Goal: Information Seeking & Learning: Learn about a topic

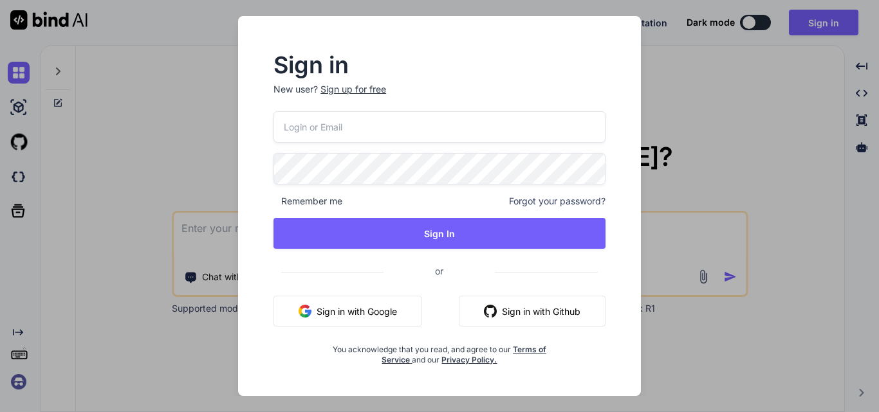
click at [327, 127] on input "email" at bounding box center [439, 127] width 332 height 32
type input "[EMAIL_ADDRESS][DOMAIN_NAME]"
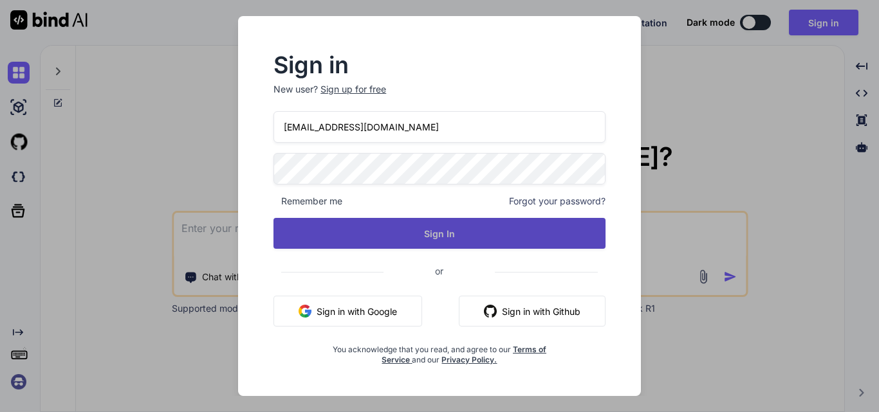
click at [360, 227] on button "Sign In" at bounding box center [439, 233] width 332 height 31
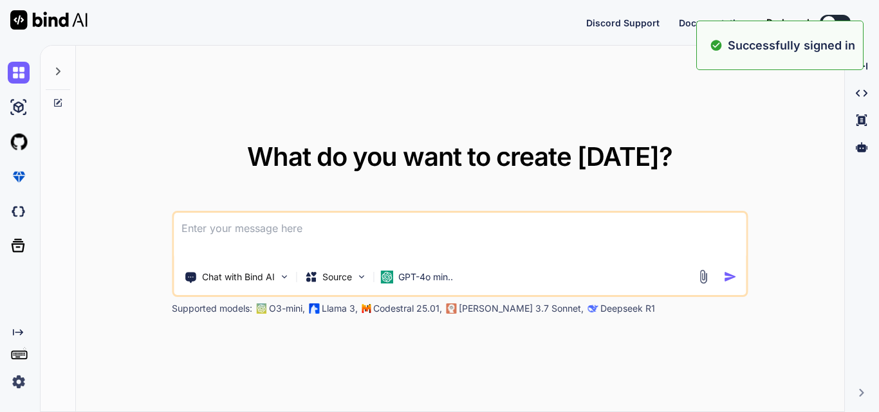
type textarea "x"
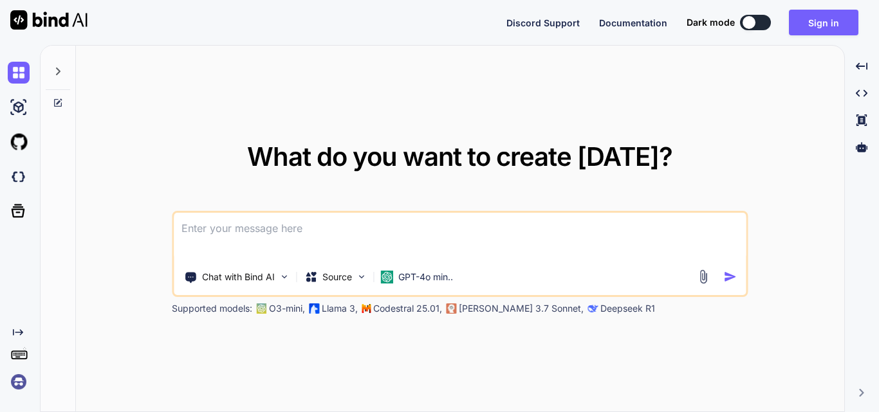
click at [826, 5] on div "Discord Support Documentation Dark mode Sign in Created with Pixso." at bounding box center [439, 22] width 879 height 45
click at [817, 23] on button "Sign in" at bounding box center [823, 23] width 69 height 26
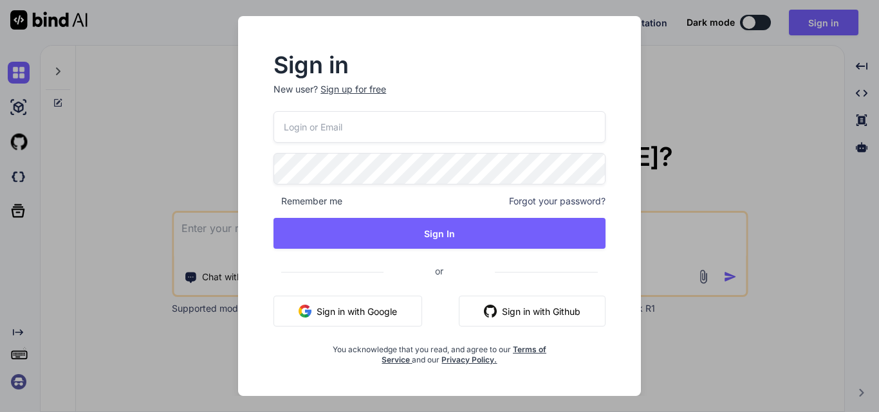
click at [469, 121] on input "email" at bounding box center [439, 127] width 332 height 32
paste input "[EMAIL_ADDRESS][DOMAIN_NAME]"
type input "[EMAIL_ADDRESS][DOMAIN_NAME]"
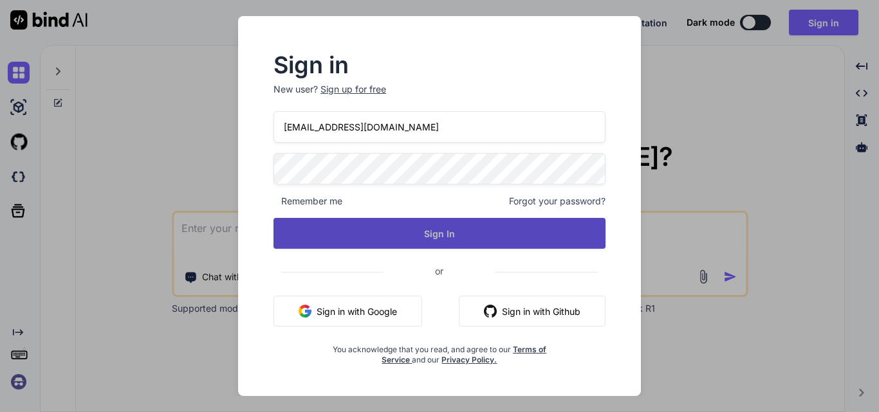
click at [438, 234] on button "Sign In" at bounding box center [439, 233] width 332 height 31
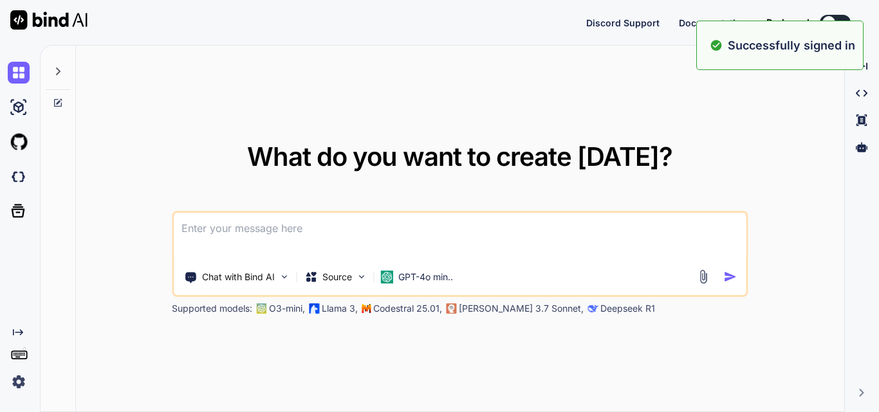
click at [762, 131] on div "What do you want to create [DATE]? Chat with Bind AI Source GPT-4o min.. Suppor…" at bounding box center [460, 229] width 768 height 367
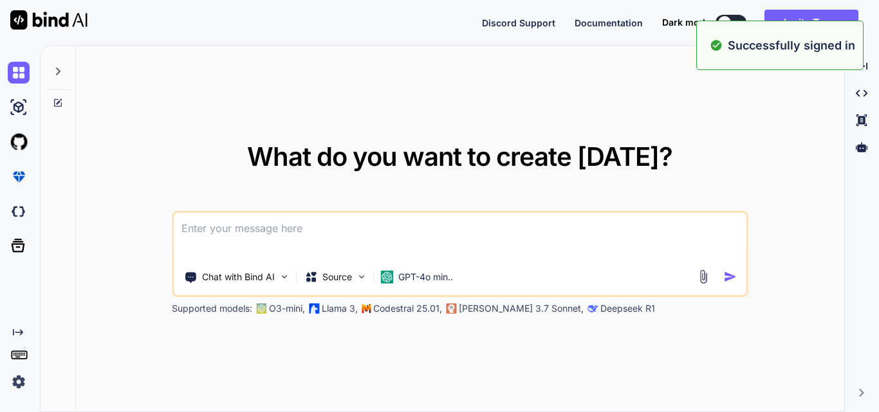
type textarea "x"
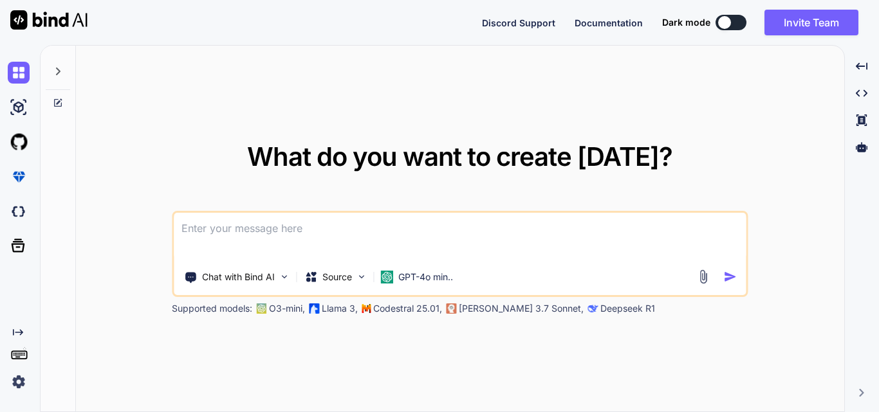
click at [316, 226] on textarea at bounding box center [460, 237] width 572 height 48
type textarea "c"
type textarea "x"
type textarea "cr"
type textarea "x"
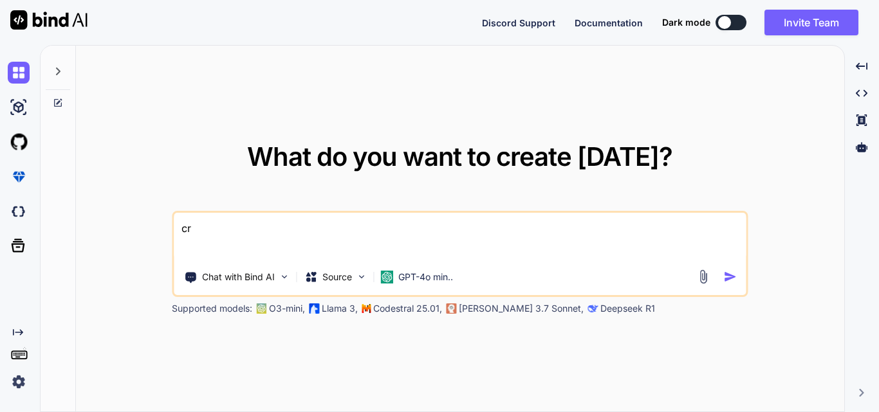
type textarea "cre"
type textarea "x"
type textarea "crea"
type textarea "x"
type textarea "creat"
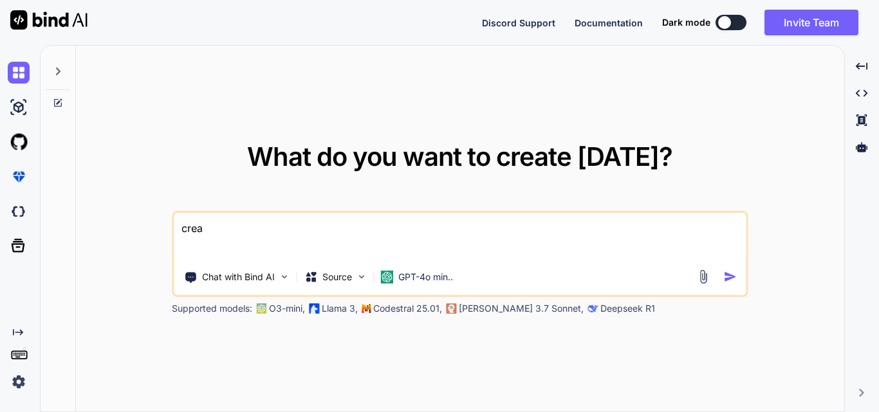
type textarea "x"
type textarea "create"
type textarea "x"
type textarea "create"
type textarea "x"
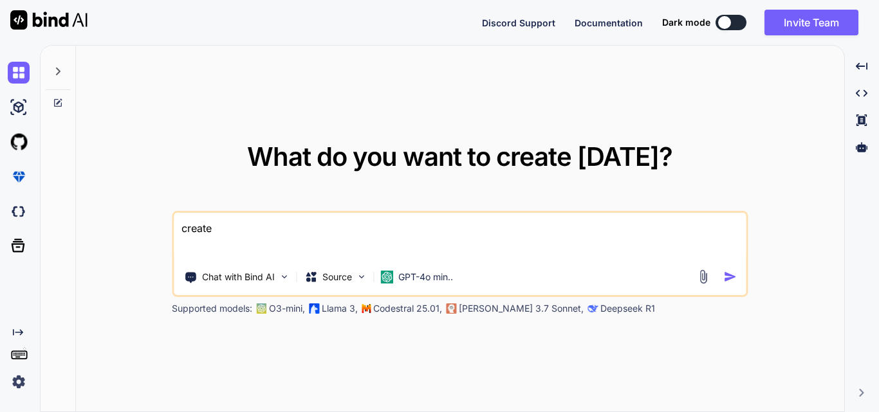
type textarea "create a"
type textarea "x"
type textarea "create a"
type textarea "x"
type textarea "create a d"
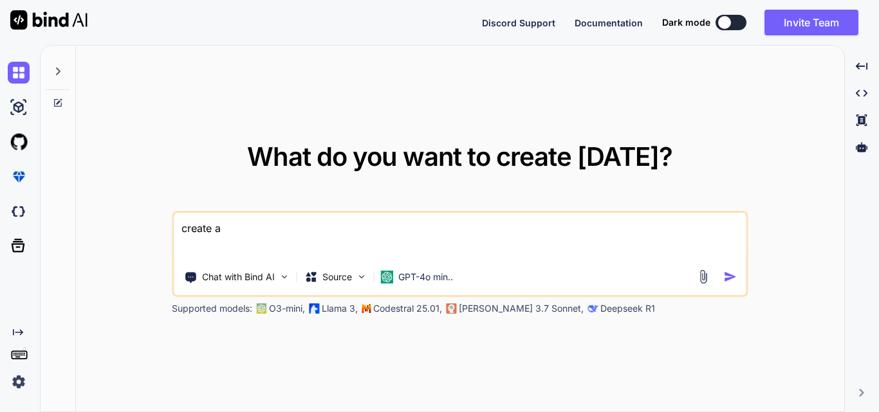
type textarea "x"
type textarea "create a du"
type textarea "x"
type textarea "create a dum"
type textarea "x"
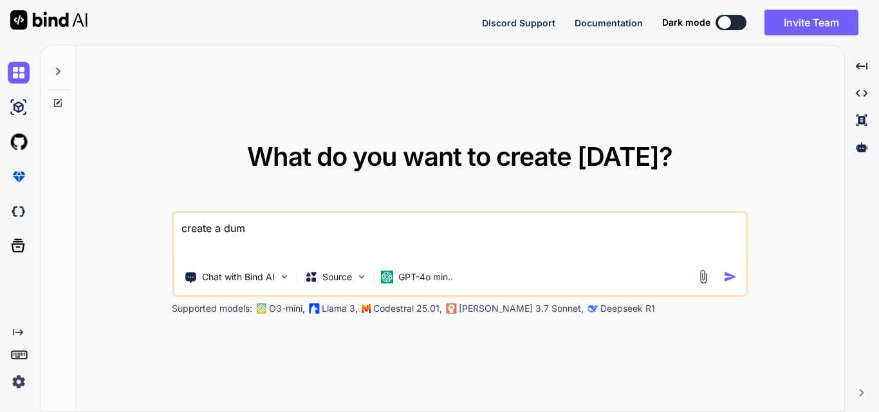
type textarea "create a [PERSON_NAME]"
type textarea "x"
type textarea "create a dummy"
type textarea "x"
type textarea "create a dummy"
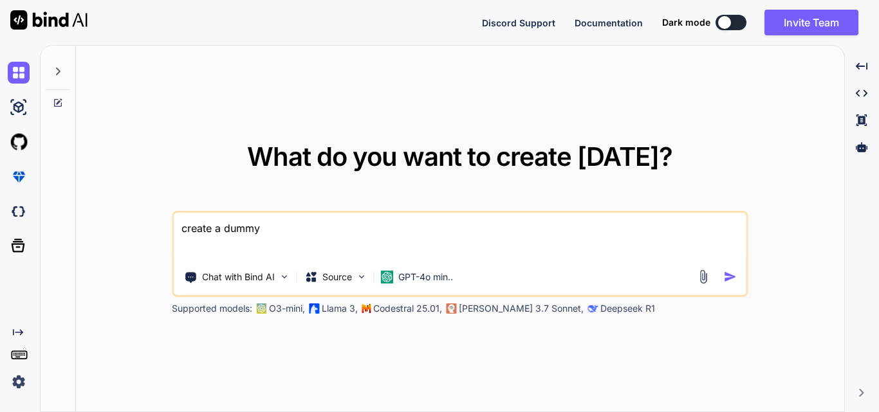
type textarea "x"
type textarea "create a dummy a"
type textarea "x"
type textarea "create a dummy ap"
type textarea "x"
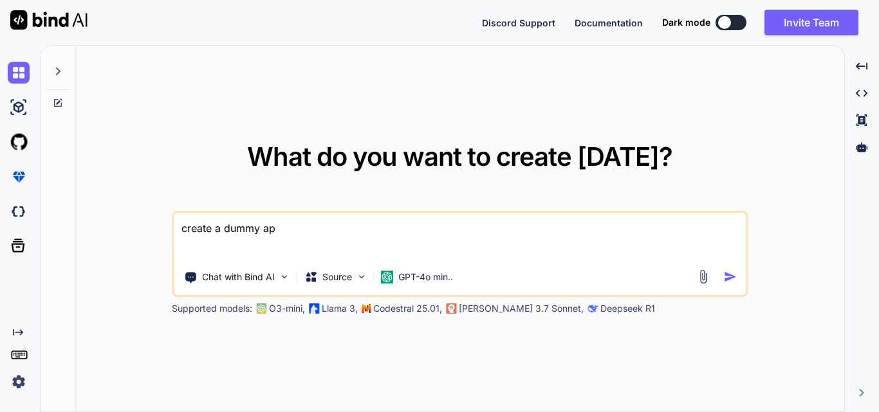
type textarea "create a dummy api"
type textarea "x"
type textarea "create a dummy api"
type textarea "x"
type textarea "create a dummy api p"
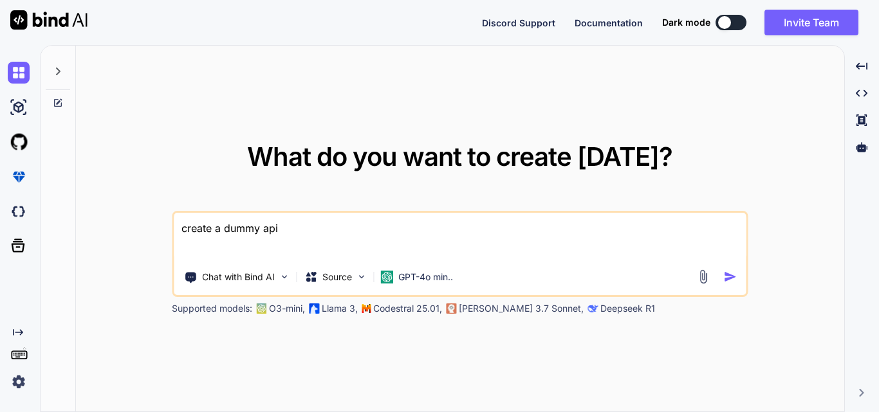
type textarea "x"
type textarea "create a dummy api pr"
type textarea "x"
type textarea "create a dummy api pro"
type textarea "x"
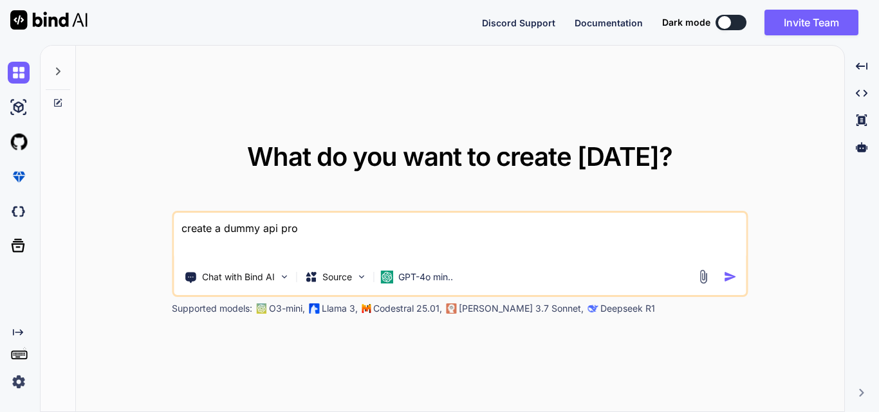
type textarea "create a dummy api proj"
type textarea "x"
type textarea "create a dummy api proje"
type textarea "x"
type textarea "create a dummy api projec"
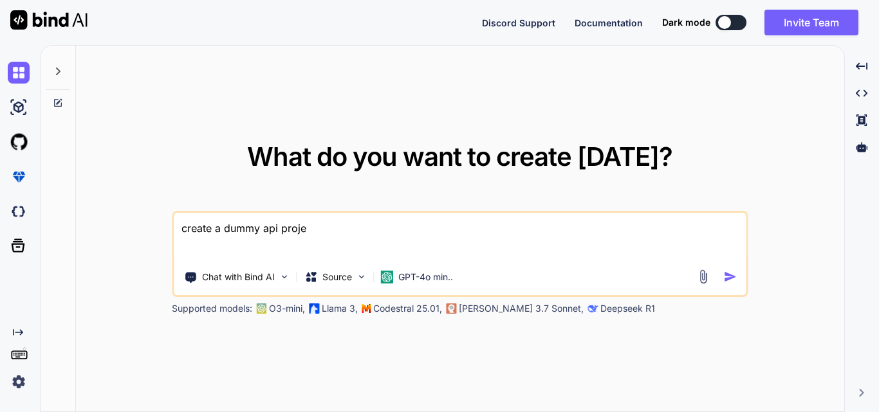
type textarea "x"
type textarea "create a dummy api project"
type textarea "x"
type textarea "create a dummy api project"
type textarea "x"
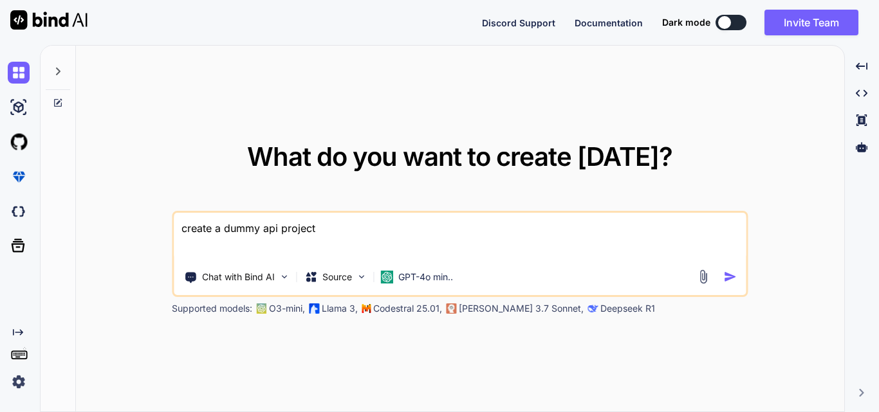
type textarea "create a dummy api project i"
type textarea "x"
type textarea "create a dummy api project in"
type textarea "x"
type textarea "create a dummy api project in"
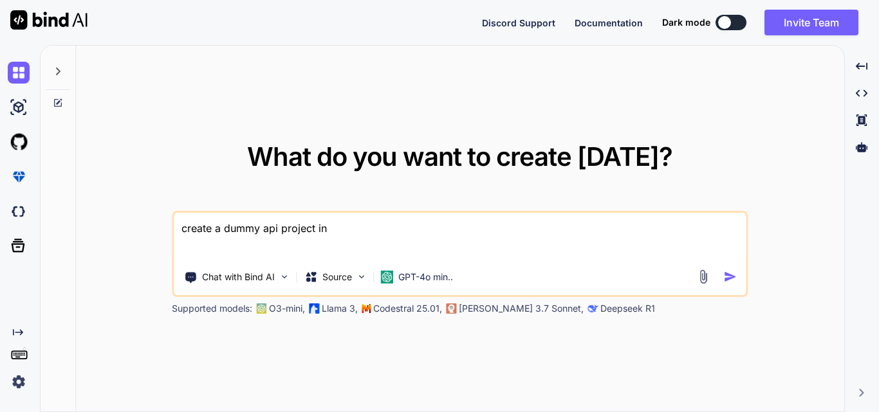
type textarea "x"
type textarea "create a dummy api project in ."
type textarea "x"
type textarea "create a dummy api project in .n"
type textarea "x"
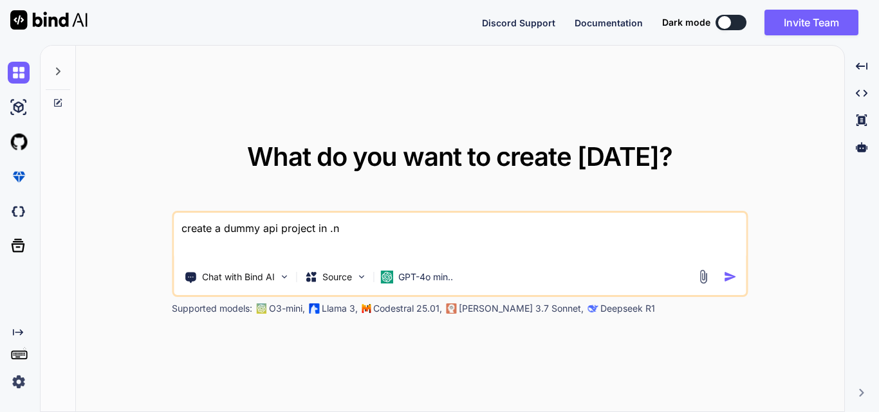
type textarea "create a dummy api project in .ne"
type textarea "x"
type textarea "create a dummy api project in .net"
type textarea "x"
type textarea "create a dummy api project in .net"
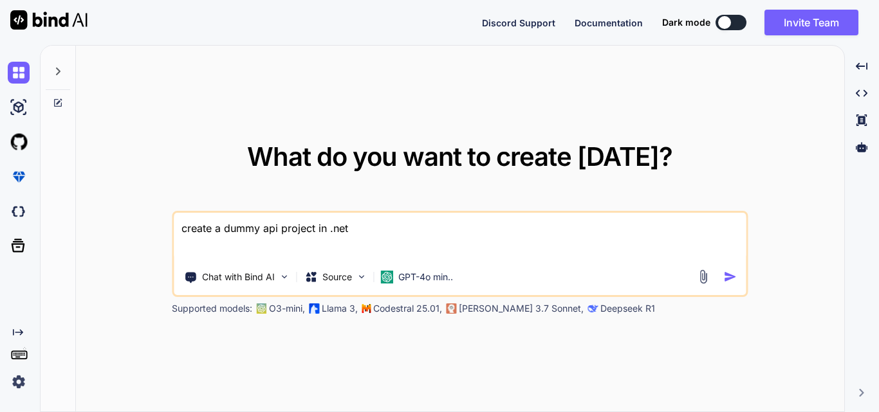
type textarea "x"
type textarea "create a dummy api project in .net 8"
type textarea "x"
type textarea "create a dummy api project in .net 8"
type textarea "x"
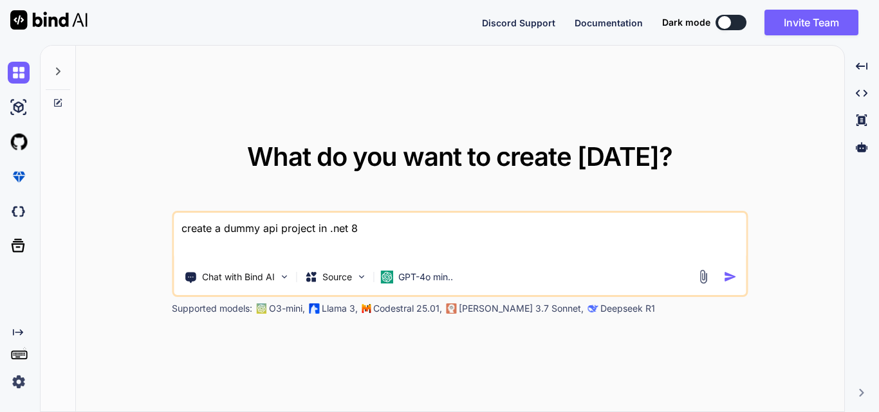
type textarea "create a dummy api project in .net 8 c"
type textarea "x"
type textarea "create a dummy api project in .net 8 co"
type textarea "x"
type textarea "create a dummy api project in .net 8 cor"
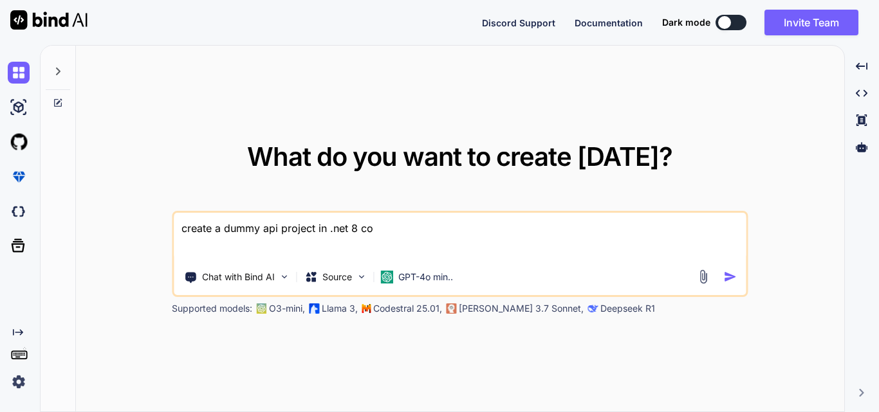
type textarea "x"
type textarea "create a dummy api project in .net 8 core"
type textarea "x"
type textarea "create a dummy api project in .net 8 core"
type textarea "x"
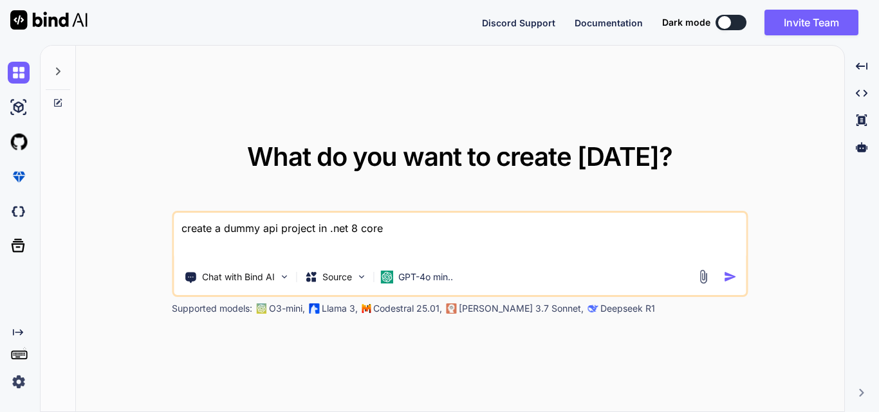
type textarea "create a dummy api project in .net 8 core f"
type textarea "x"
type textarea "create a dummy api project in .net 8 core fo"
type textarea "x"
type textarea "create a dummy api project in .net 8 core for"
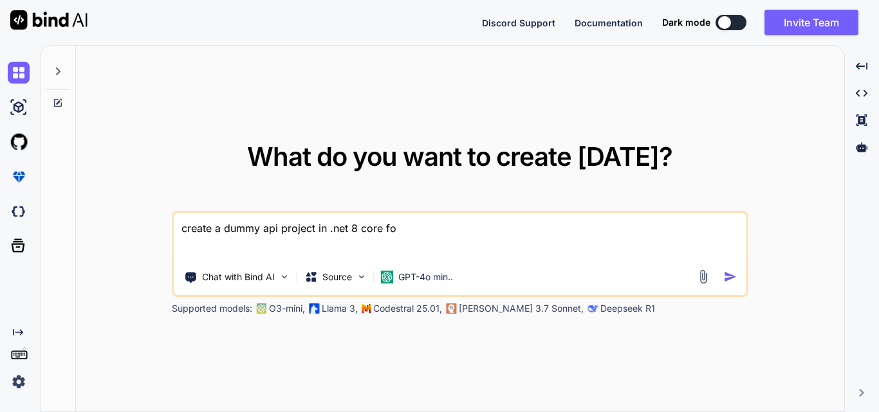
type textarea "x"
type textarea "create a dummy api project in .net 8 core for"
type textarea "x"
type textarea "create a dummy api project in .net 8 core for J"
type textarea "x"
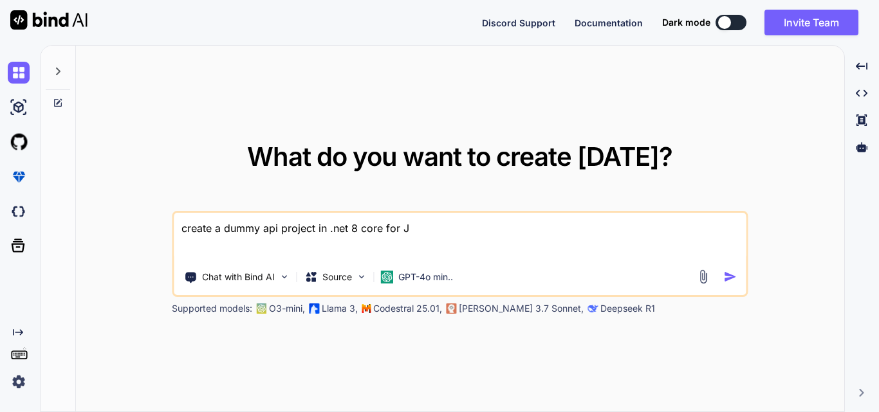
type textarea "create a dummy api project in .net 8 core for JW"
type textarea "x"
type textarea "create a dummy api project in .net 8 core for JWT"
type textarea "x"
type textarea "create a dummy api project in .net 8 core for JWT"
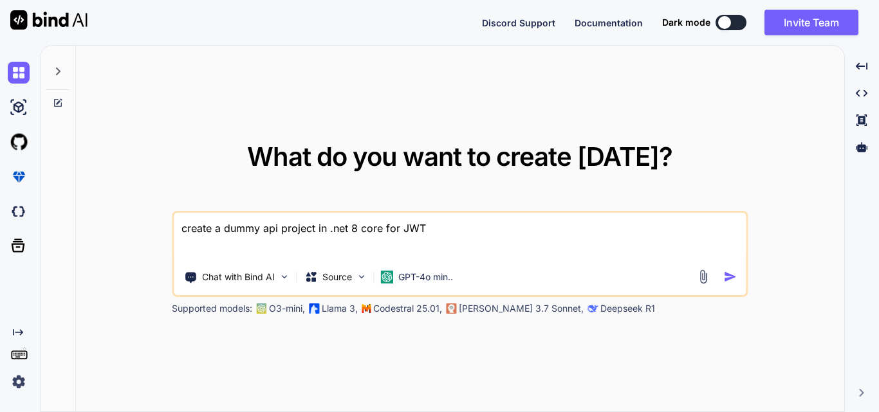
type textarea "x"
type textarea "create a dummy api project in .net 8 core for JWT a"
type textarea "x"
type textarea "create a dummy api project in .net 8 core for JWT ai"
type textarea "x"
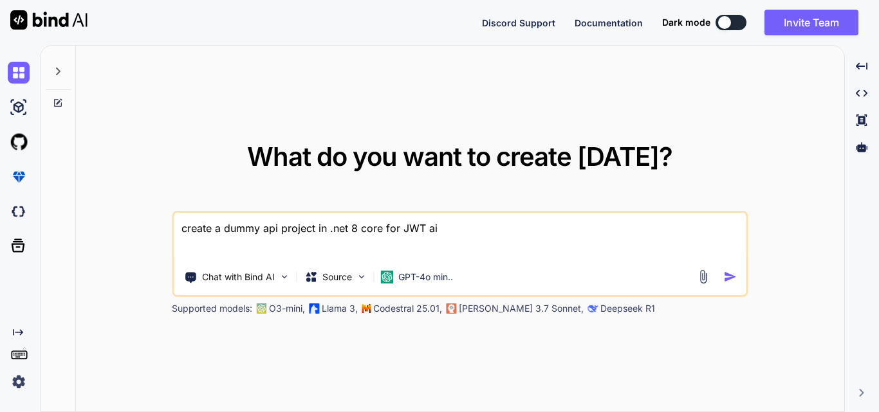
type textarea "create a dummy api project in .net 8 core for JWT a"
type textarea "x"
type textarea "create a dummy api project in .net 8 core for JWT au"
type textarea "x"
type textarea "create a dummy api project in .net 8 core for JWT aut"
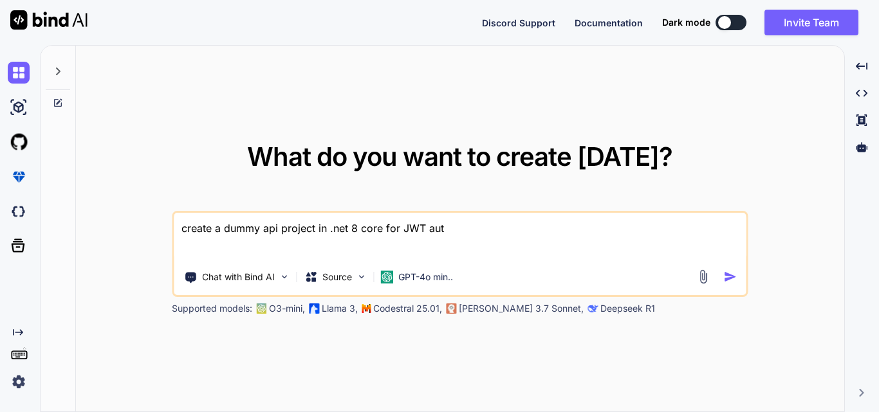
type textarea "x"
type textarea "create a dummy api project in .net 8 core for JWT auth"
type textarea "x"
type textarea "create a dummy api project in .net 8 core for JWT authe"
type textarea "x"
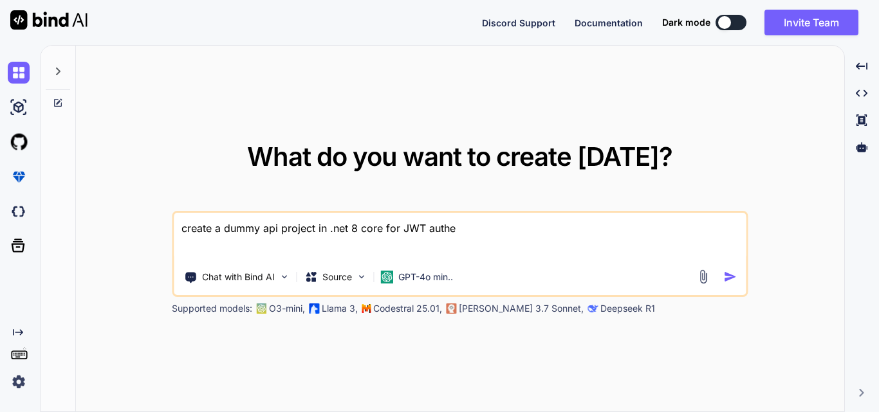
type textarea "create a dummy api project in .net 8 core for JWT authen"
type textarea "x"
type textarea "create a dummy api project in .net 8 core for JWT authent"
type textarea "x"
type textarea "create a dummy api project in .net 8 core for JWT authenti"
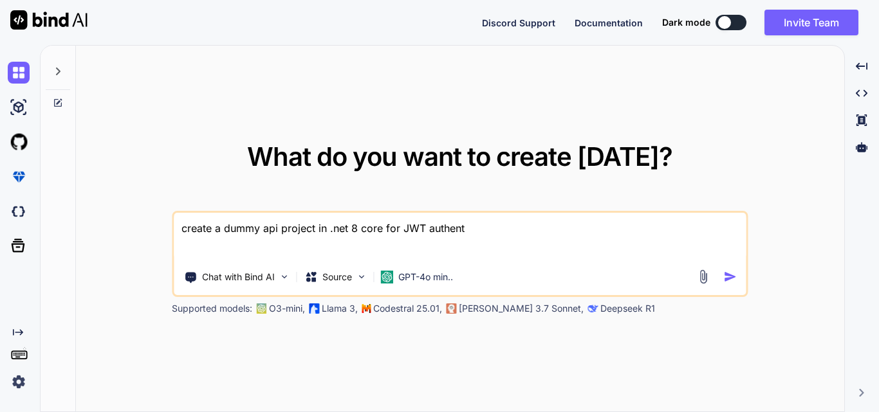
type textarea "x"
type textarea "create a dummy api project in .net 8 core for JWT authentic"
type textarea "x"
type textarea "create a dummy api project in .net 8 core for JWT authentica"
type textarea "x"
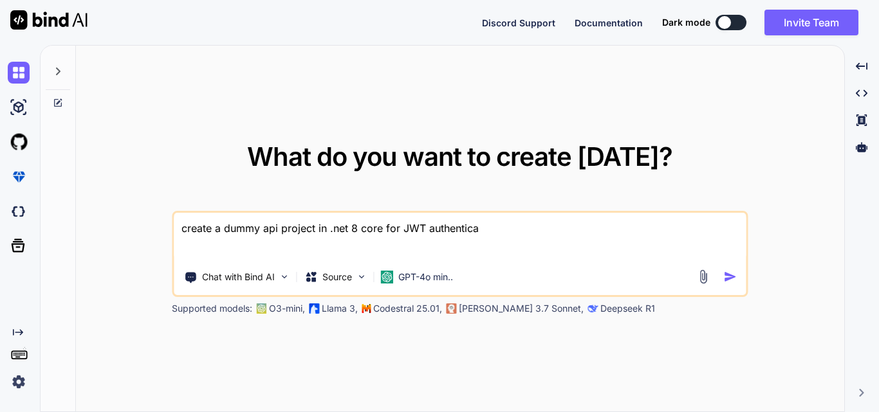
type textarea "create a dummy api project in .net 8 core for JWT authenticat"
type textarea "x"
type textarea "create a dummy api project in .net 8 core for JWT authenticati"
type textarea "x"
type textarea "create a dummy api project in .net 8 core for JWT authenticatio"
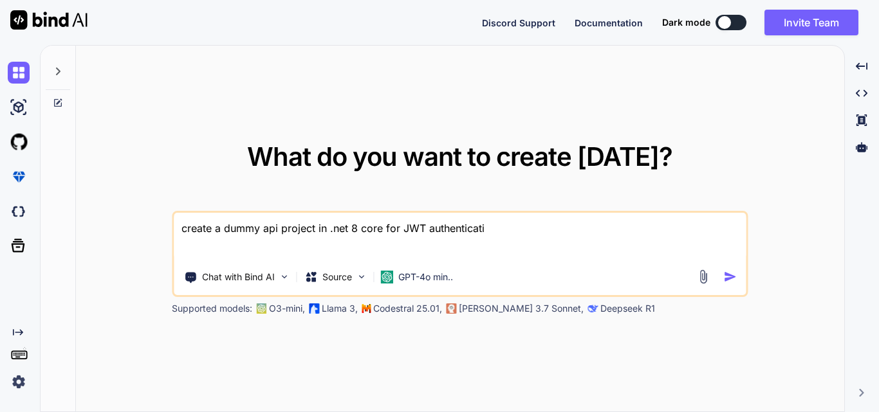
type textarea "x"
type textarea "create a dummy api project in .net 8 core for JWT authentication"
type textarea "x"
type textarea "create a dummy api project in .net 8 core for JWT authentication"
type textarea "x"
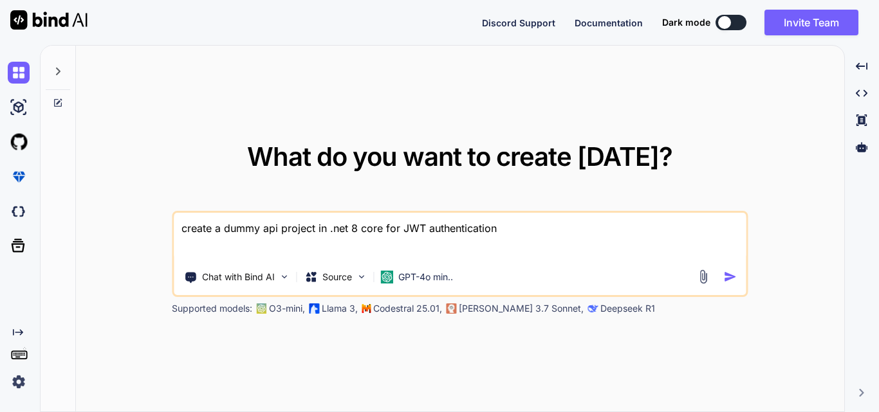
type textarea "create a dummy api project in .net 8 core for JWT authentication a"
type textarea "x"
type textarea "create a dummy api project in .net 8 core for JWT authentication au"
type textarea "x"
type textarea "create a dummy api project in .net 8 core for JWT authentication aut"
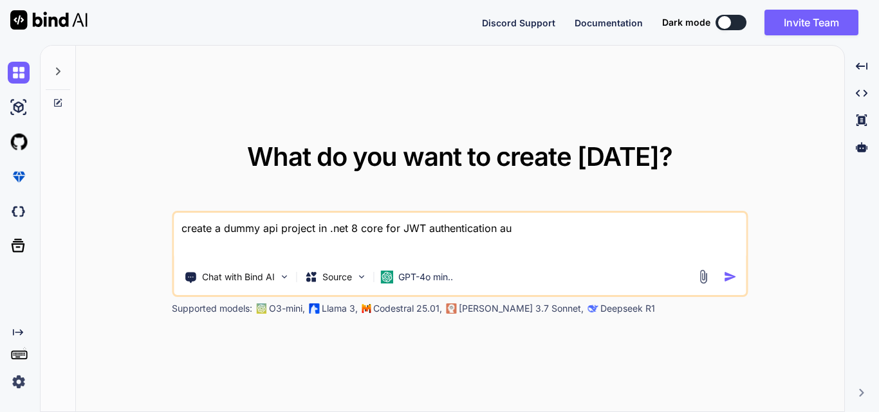
type textarea "x"
type textarea "create a dummy api project in .net 8 core for JWT authentication auth"
type textarea "x"
type textarea "create a dummy api project in .net 8 core for JWT authentication autho"
type textarea "x"
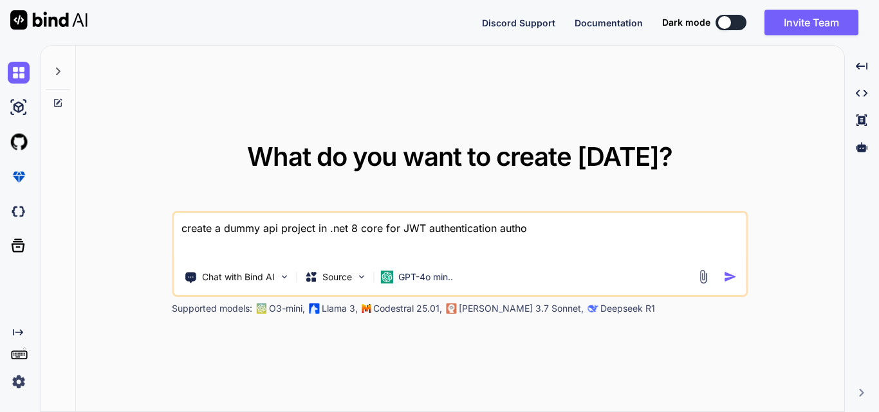
type textarea "create a dummy api project in .net 8 core for JWT authentication author"
type textarea "x"
type textarea "create a dummy api project in .net 8 core for JWT authentication authori"
type textarea "x"
type textarea "create a dummy api project in .net 8 core for JWT authentication authorix"
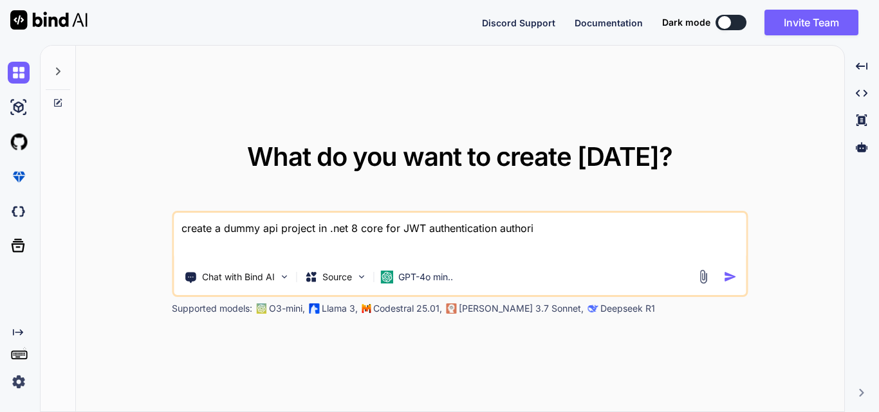
type textarea "x"
type textarea "create a dummy api project in .net 8 core for JWT authentication authori"
type textarea "x"
type textarea "create a dummy api project in .net 8 core for JWT authentication authoriz"
type textarea "x"
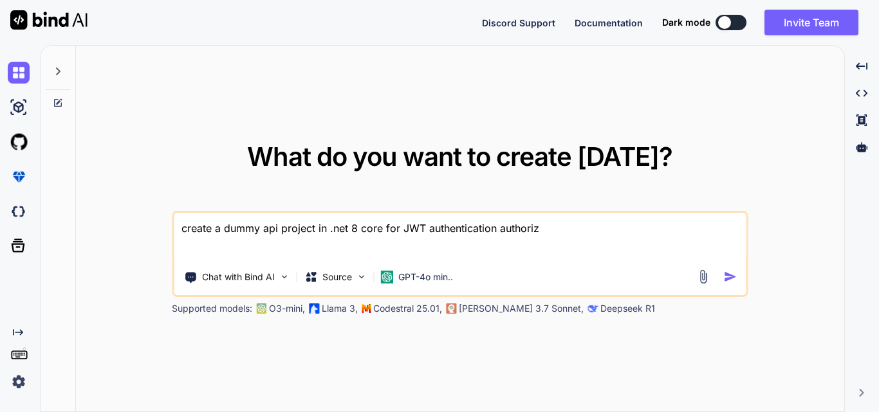
type textarea "create a dummy api project in .net 8 core for JWT authentication authoriza"
type textarea "x"
type textarea "create a dummy api project in .net 8 core for JWT authentication authorizat"
type textarea "x"
type textarea "create a dummy api project in .net 8 core for JWT authentication authorizati"
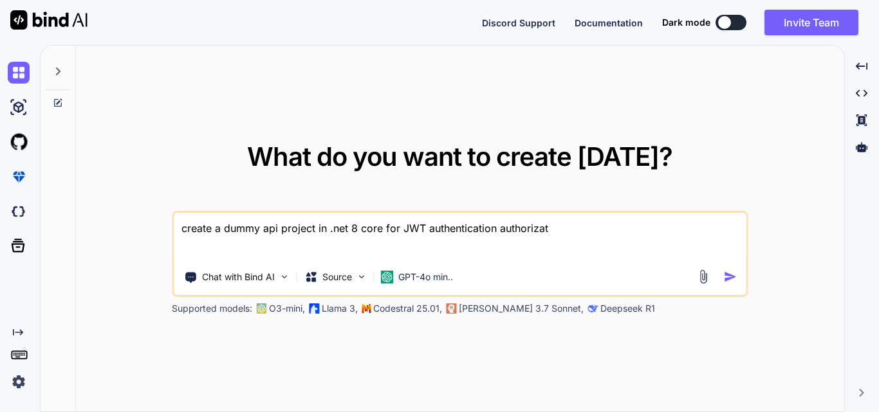
type textarea "x"
type textarea "create a dummy api project in .net 8 core for JWT authentication authorizatio"
type textarea "x"
type textarea "create a dummy api project in .net 8 core for JWT authentication authorization"
type textarea "x"
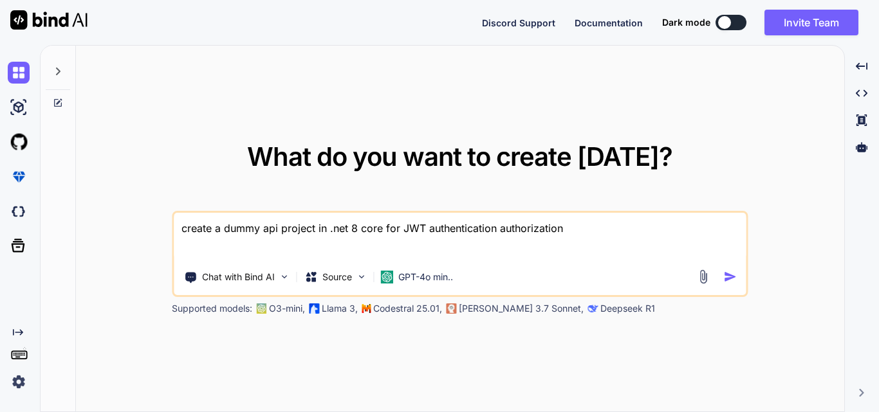
type textarea "create a dummy api project in .net 8 core for JWT authentication authorization"
type textarea "x"
type textarea "create a dummy api project in .net 8 core for JWT authentication authorization i"
type textarea "x"
type textarea "create a dummy api project in .net 8 core for JWT authentication authorization …"
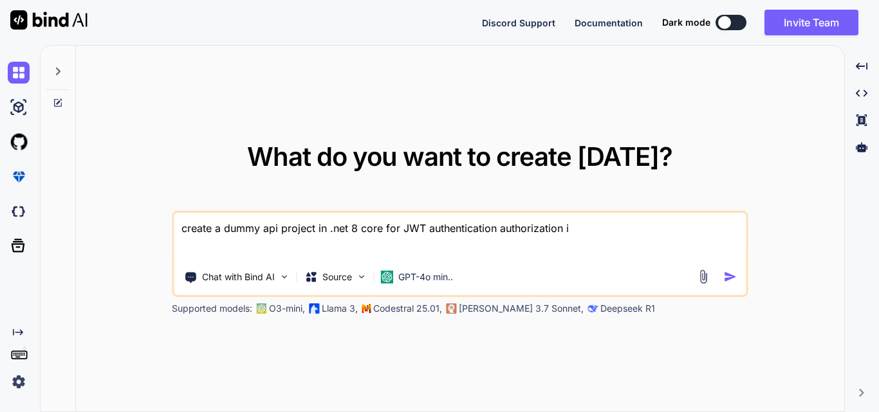
type textarea "x"
type textarea "create a dummy api project in .net 8 core for JWT authentication authorization …"
type textarea "x"
type textarea "create a dummy api project in .net 8 core for JWT authentication authorization …"
type textarea "x"
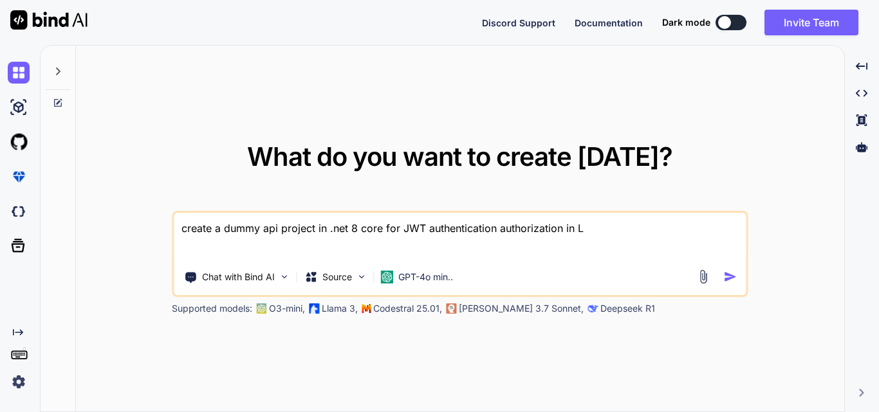
type textarea "create a dummy api project in .net 8 core for JWT authentication authorization …"
type textarea "x"
type textarea "create a dummy api project in .net 8 core for JWT authentication authorization …"
type textarea "x"
type textarea "create a dummy api project in .net 8 core for JWT authentication authorization …"
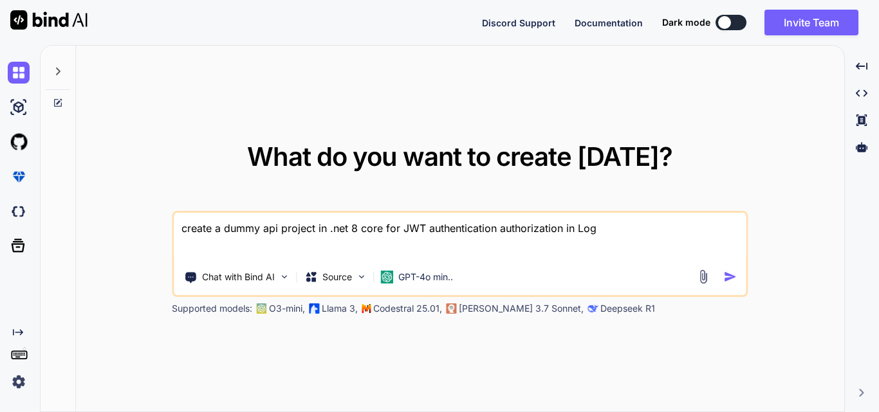
type textarea "x"
type textarea "create a dummy api project in .net 8 core for JWT authentication authorization …"
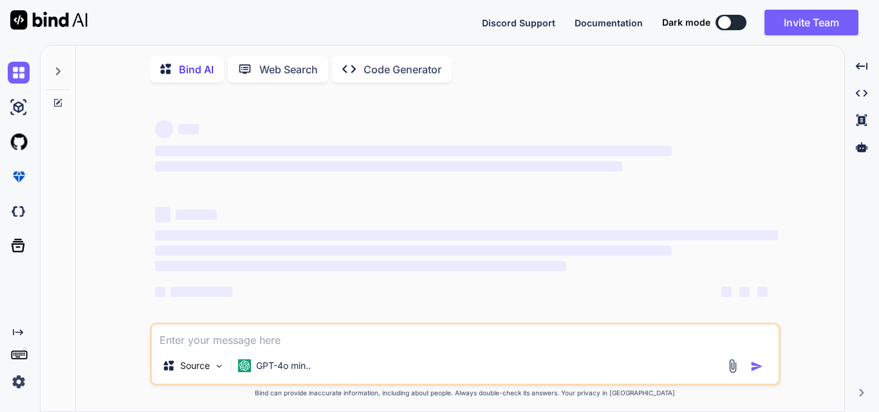
type textarea "x"
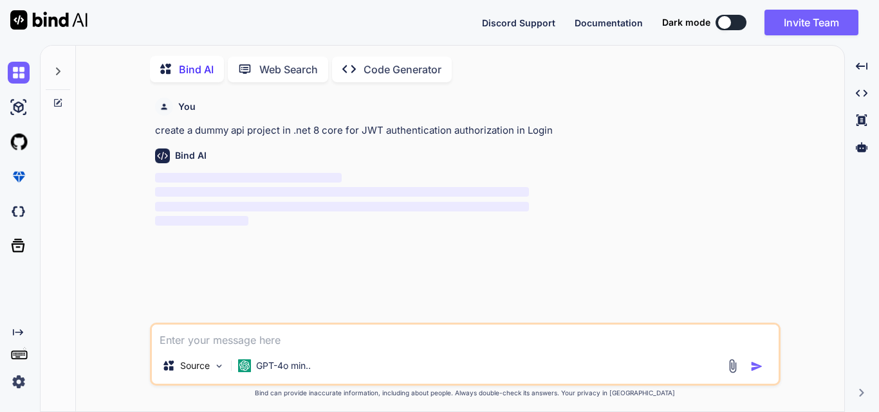
scroll to position [5, 0]
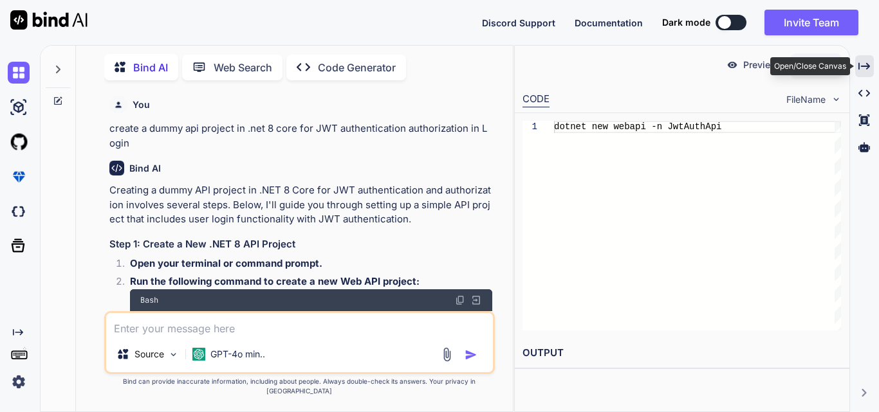
click at [870, 64] on icon "Created with Pixso." at bounding box center [864, 66] width 12 height 12
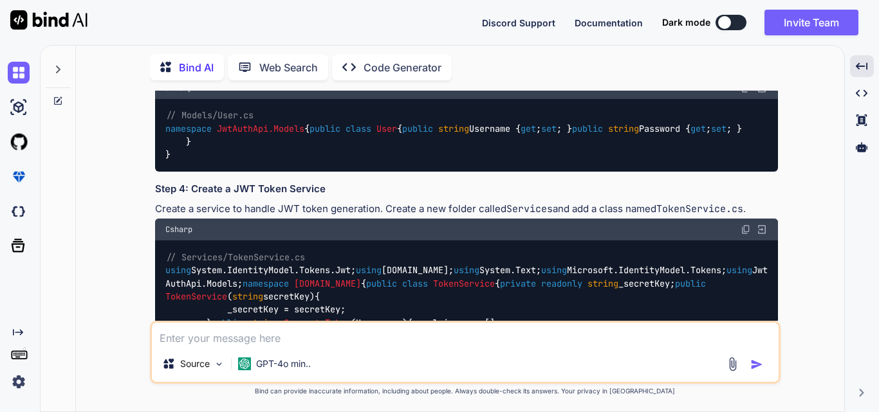
scroll to position [450, 0]
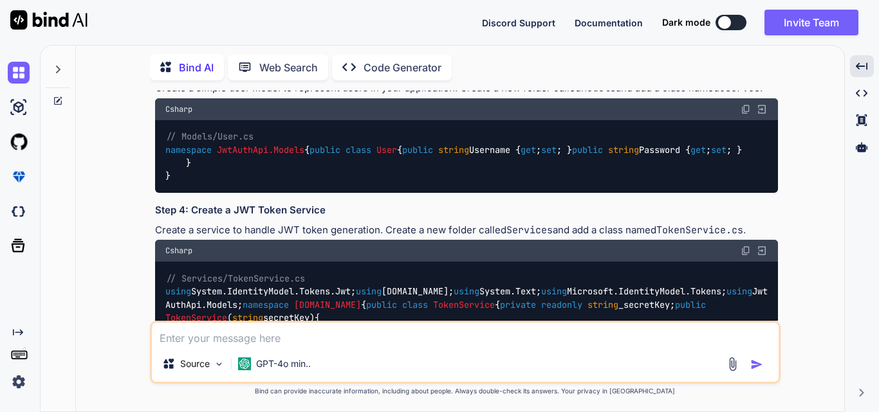
click at [376, 156] on span "User" at bounding box center [386, 150] width 21 height 12
copy span "User"
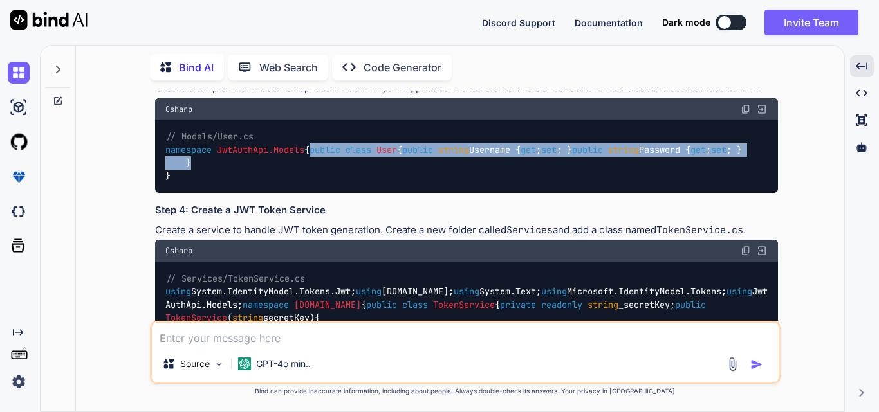
drag, startPoint x: 187, startPoint y: 176, endPoint x: 201, endPoint y: 230, distance: 55.9
click at [201, 194] on div "// Models/User.cs namespace JwtAuthApi.Models { public class User { public stri…" at bounding box center [466, 156] width 623 height 73
copy code "public class User { public string Username { get ; set ; } public string Passwo…"
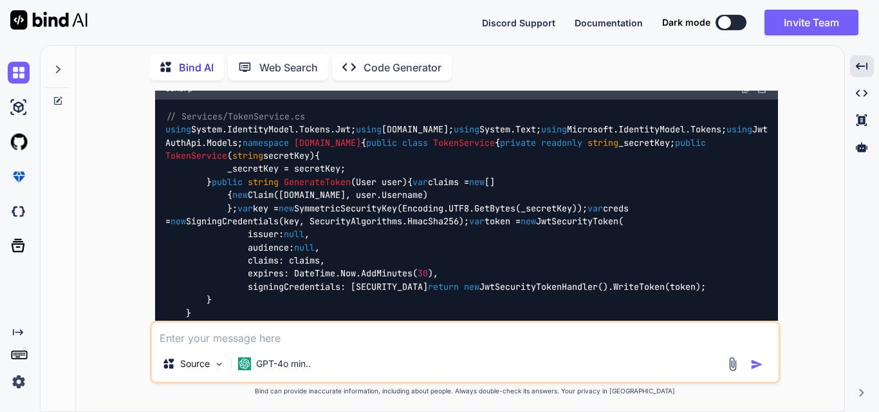
scroll to position [643, 0]
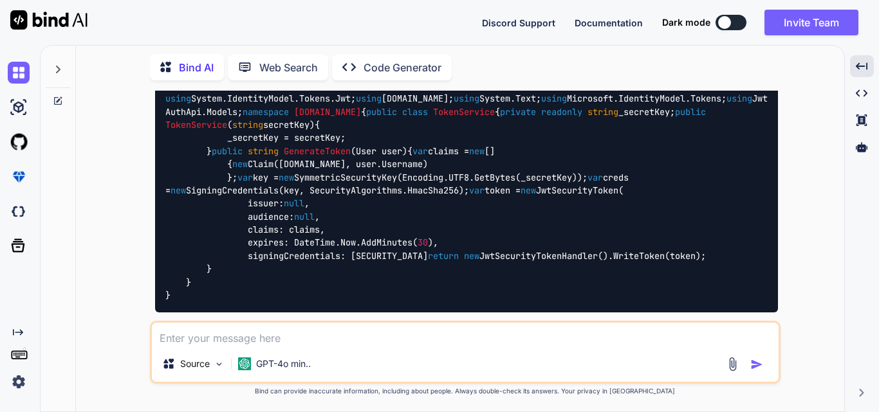
click at [433, 118] on span "TokenService" at bounding box center [464, 112] width 62 height 12
copy span "TokenService"
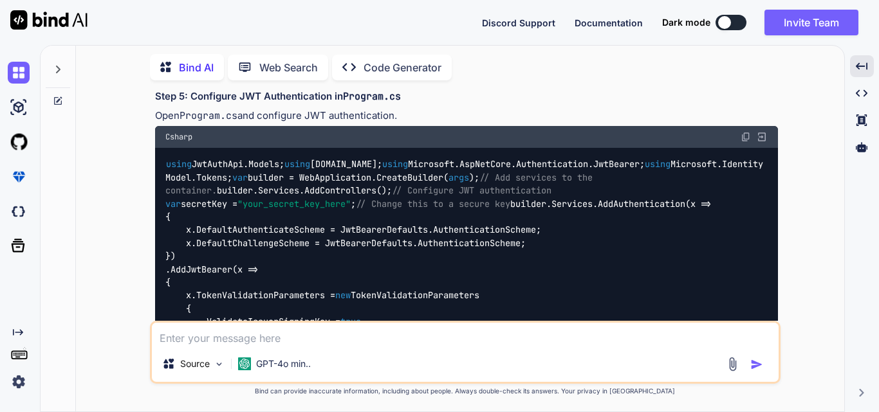
scroll to position [1030, 0]
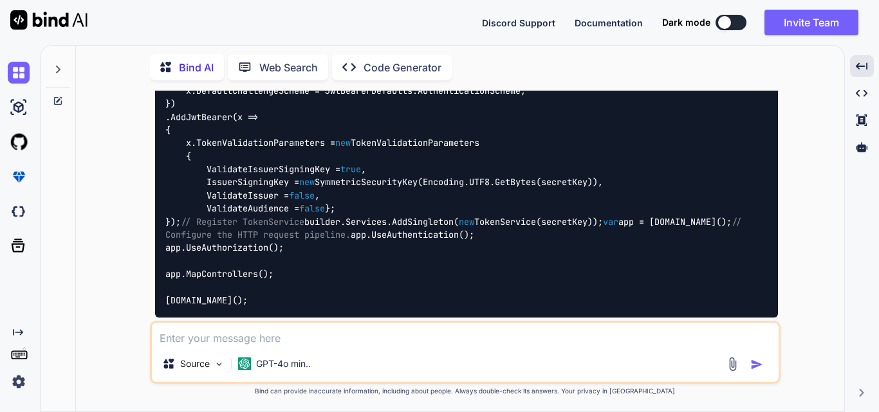
drag, startPoint x: 186, startPoint y: 142, endPoint x: 209, endPoint y: 247, distance: 107.4
copy code "public class TokenService { private readonly string _secretKey; public TokenSer…"
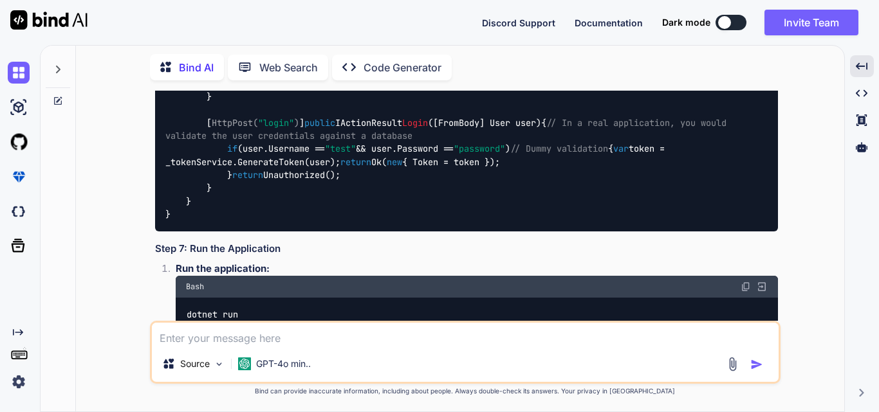
scroll to position [1416, 0]
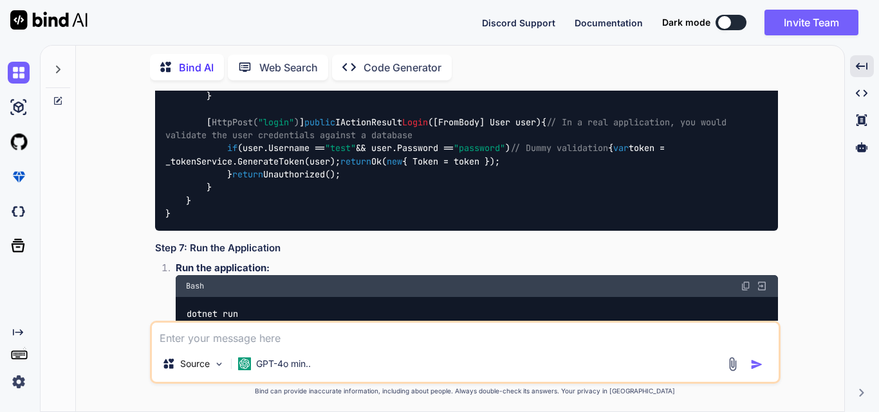
drag, startPoint x: 165, startPoint y: 136, endPoint x: 180, endPoint y: 191, distance: 56.7
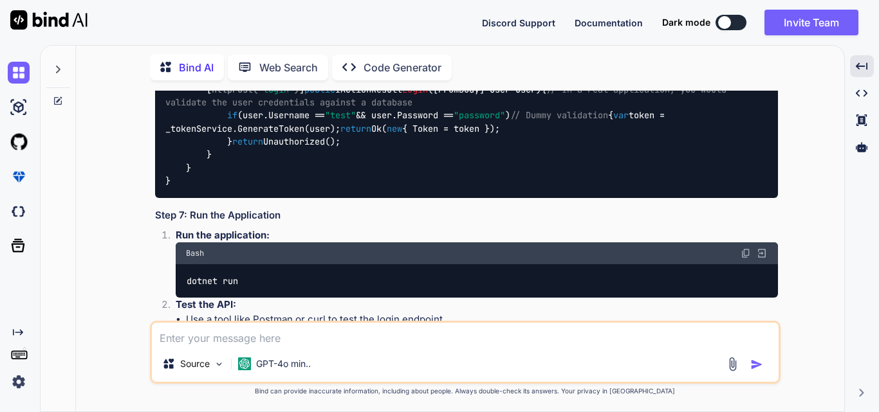
scroll to position [1480, 0]
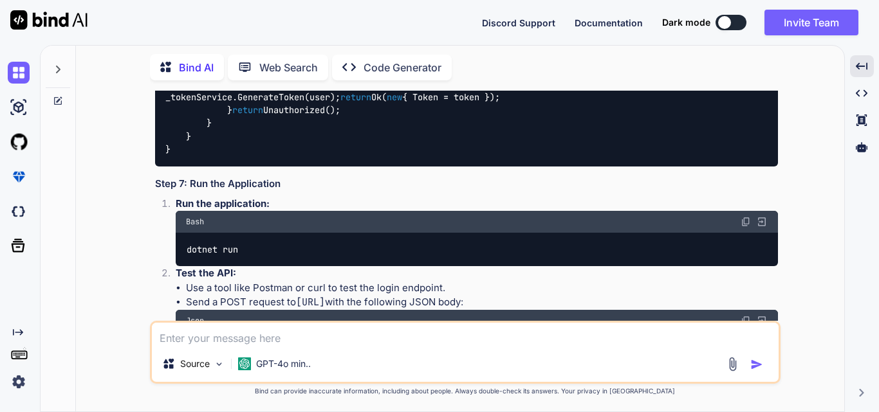
drag, startPoint x: 165, startPoint y: 136, endPoint x: 195, endPoint y: 261, distance: 128.3
copy code "builder.Services.AddAuthentication(x => { x.DefaultAuthenticateScheme = JwtBear…"
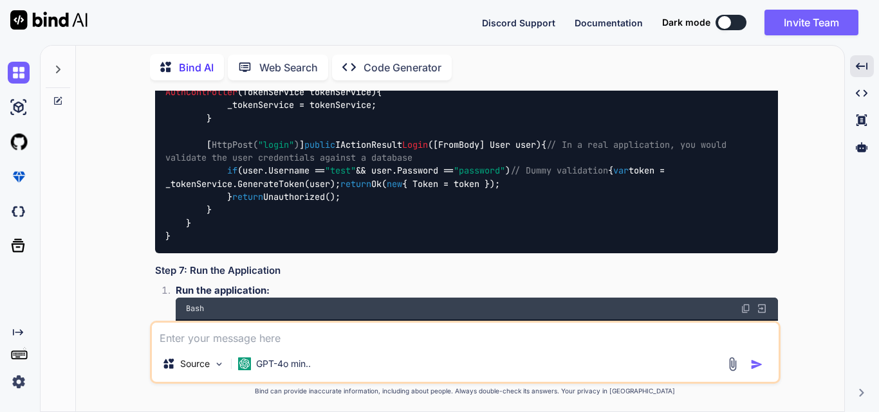
scroll to position [1416, 0]
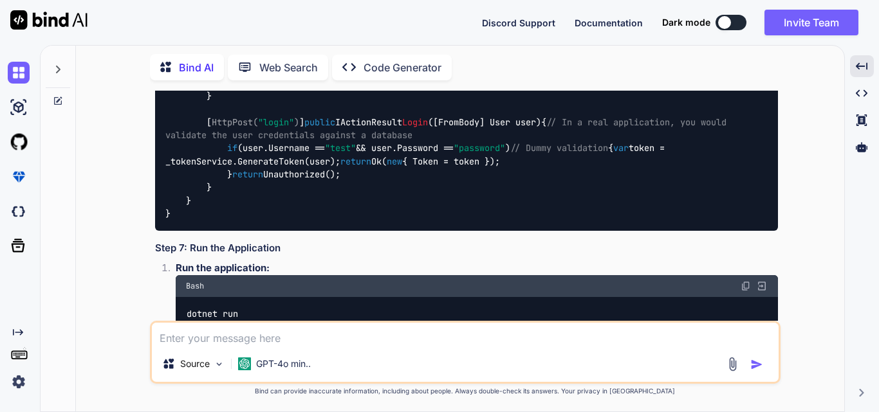
drag, startPoint x: 165, startPoint y: 125, endPoint x: 367, endPoint y: 124, distance: 201.4
copy code "var secretKey = "your_secret_key_here" ;"
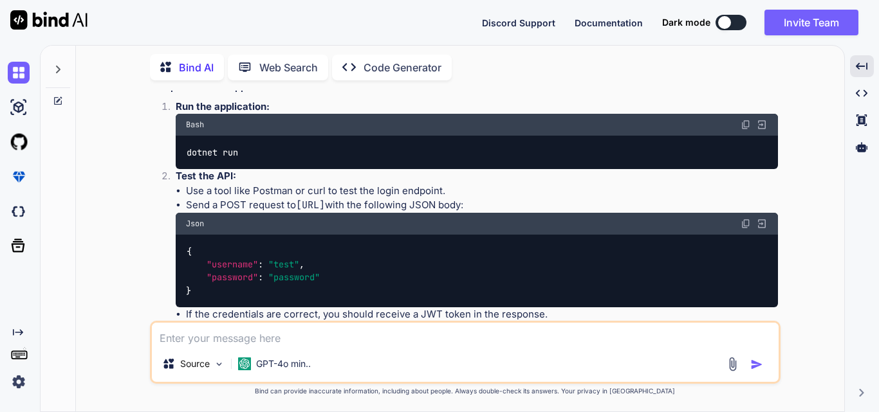
scroll to position [1609, 0]
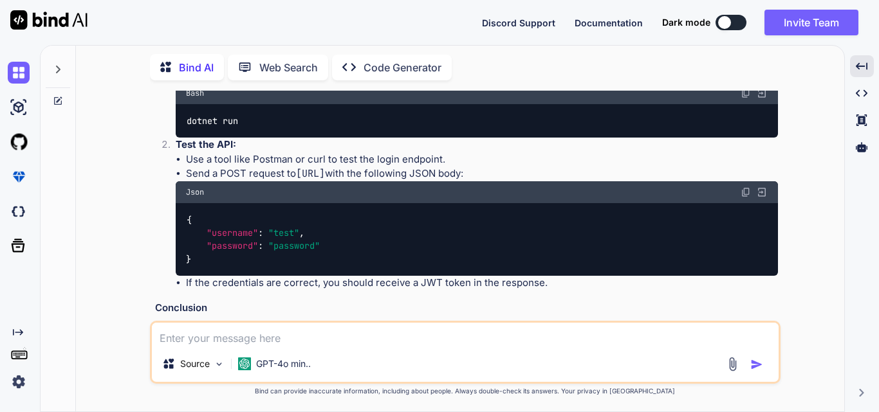
drag, startPoint x: 167, startPoint y: 165, endPoint x: 481, endPoint y: 171, distance: 314.7
copy code "builder.Services.AddSingleton( new TokenService(secretKey));"
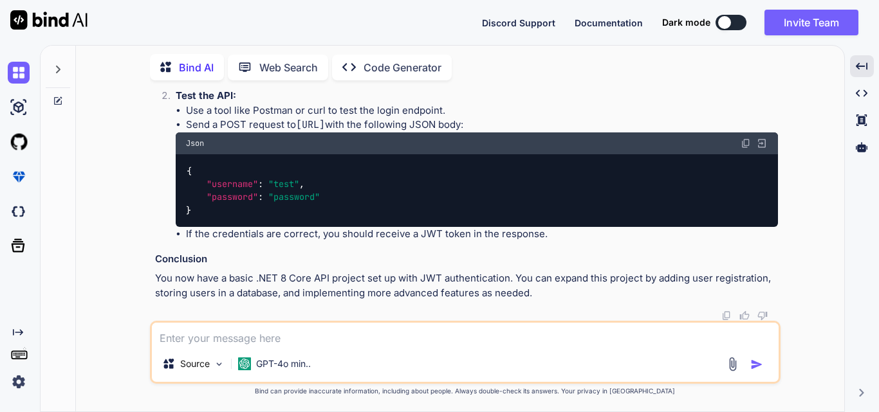
scroll to position [1930, 0]
copy span "AuthController"
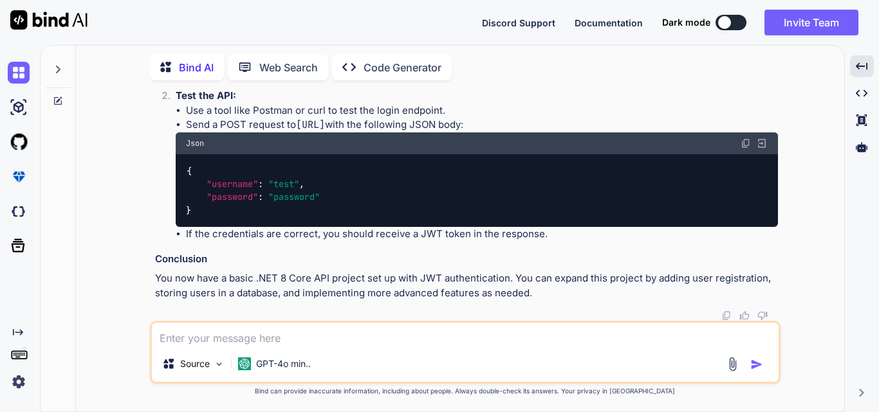
drag, startPoint x: 186, startPoint y: 170, endPoint x: 232, endPoint y: 148, distance: 51.2
copy code "[ Route( "api/[controller]" ) ] [ ApiController ] public class AuthController :…"
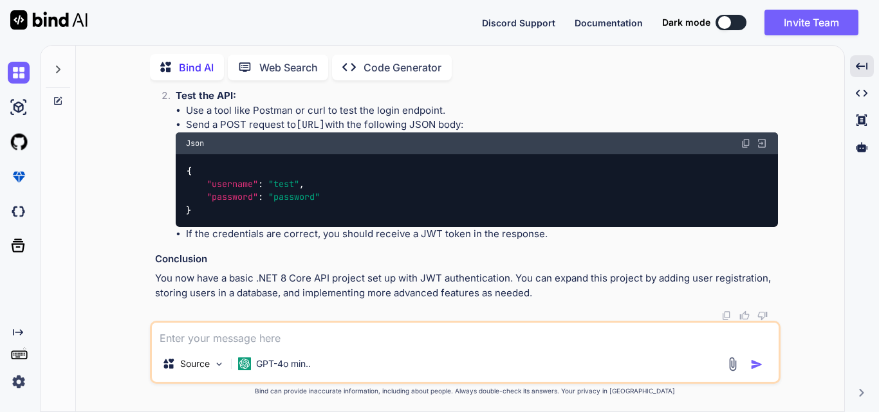
click at [6, 383] on div "Created with Pixso." at bounding box center [17, 361] width 35 height 66
click at [21, 379] on img at bounding box center [19, 382] width 22 height 22
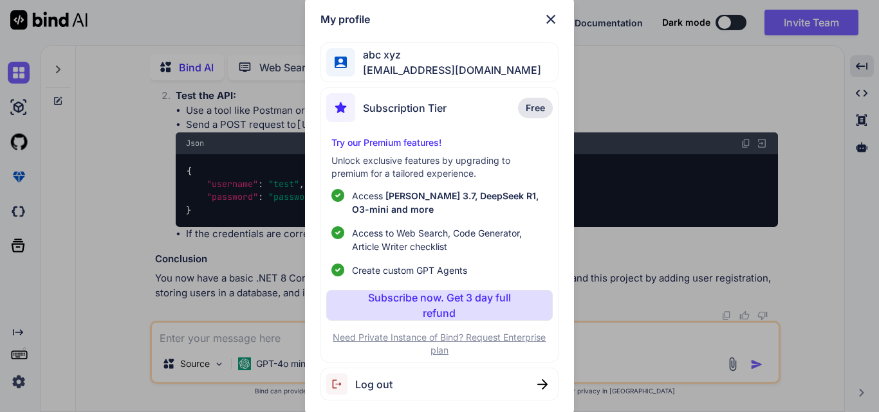
click at [381, 385] on span "Log out" at bounding box center [373, 384] width 37 height 15
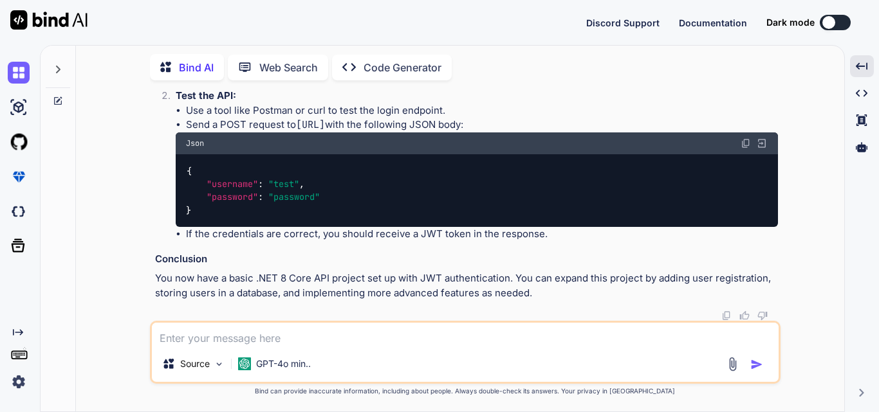
scroll to position [0, 0]
